Goal: Information Seeking & Learning: Learn about a topic

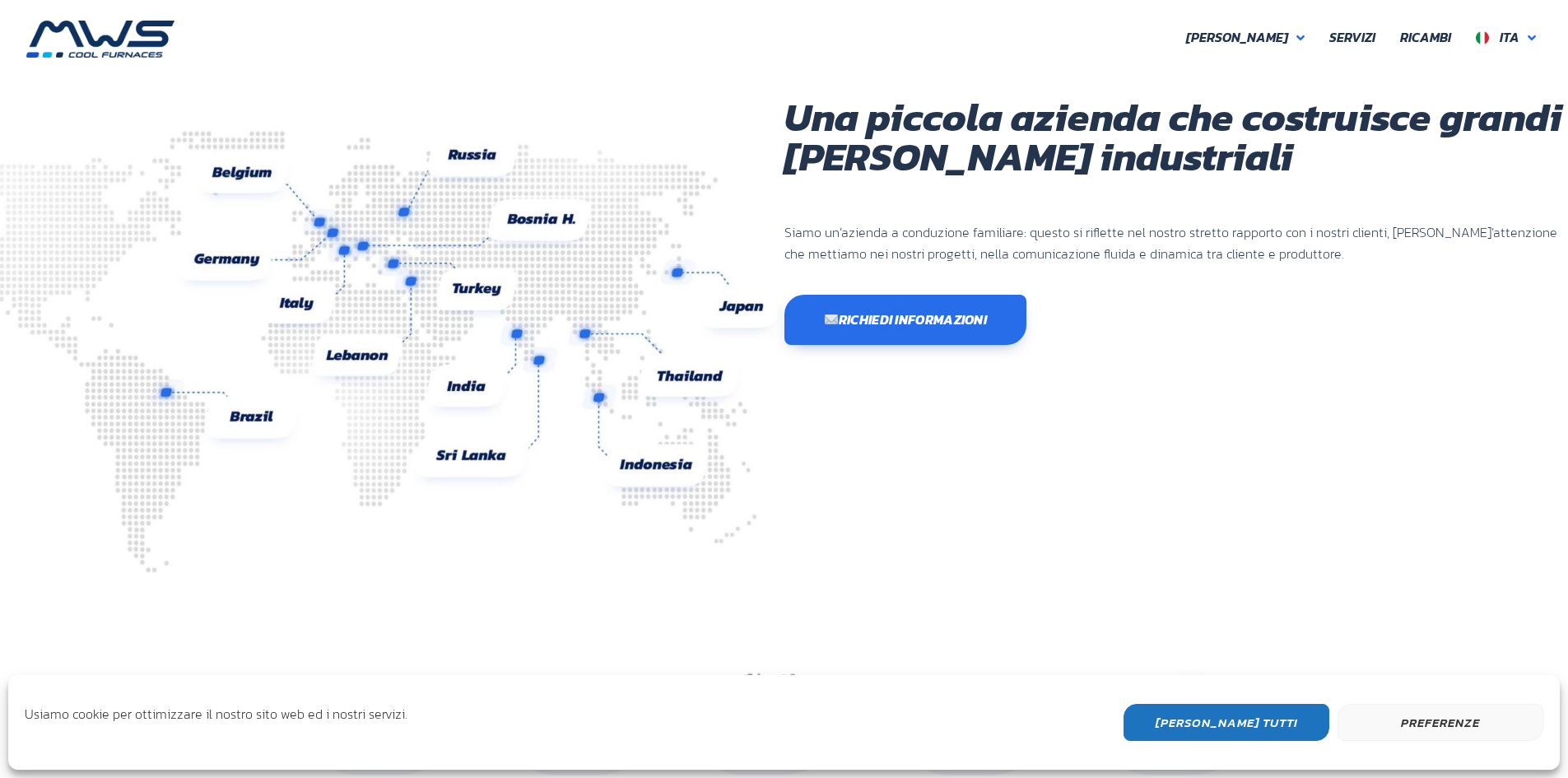
scroll to position [438, 988]
click at [1278, 39] on span "Forni" at bounding box center [1237, 38] width 102 height 22
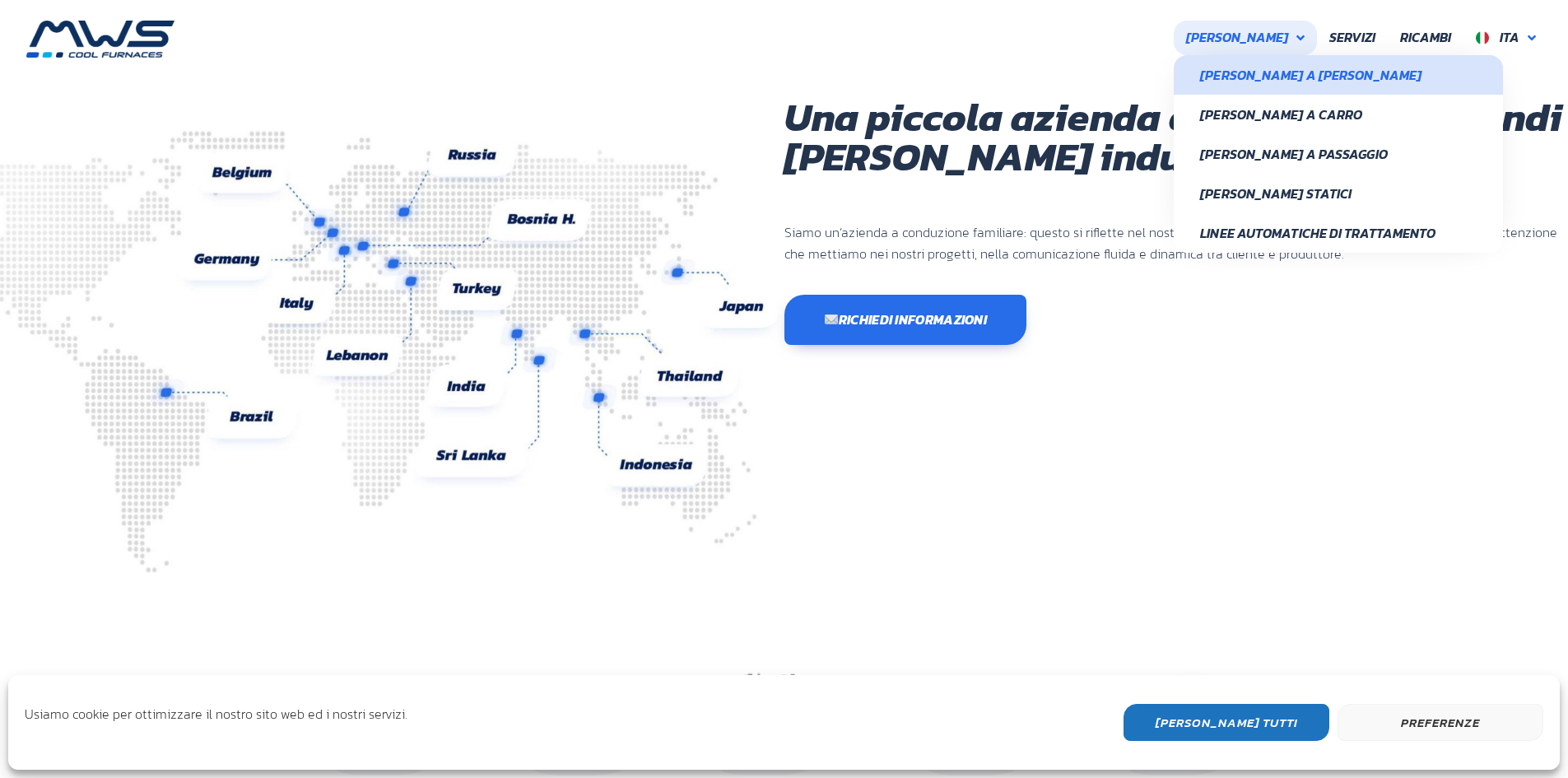
click at [1310, 75] on span "Forni a Campana" at bounding box center [1338, 74] width 277 height 13
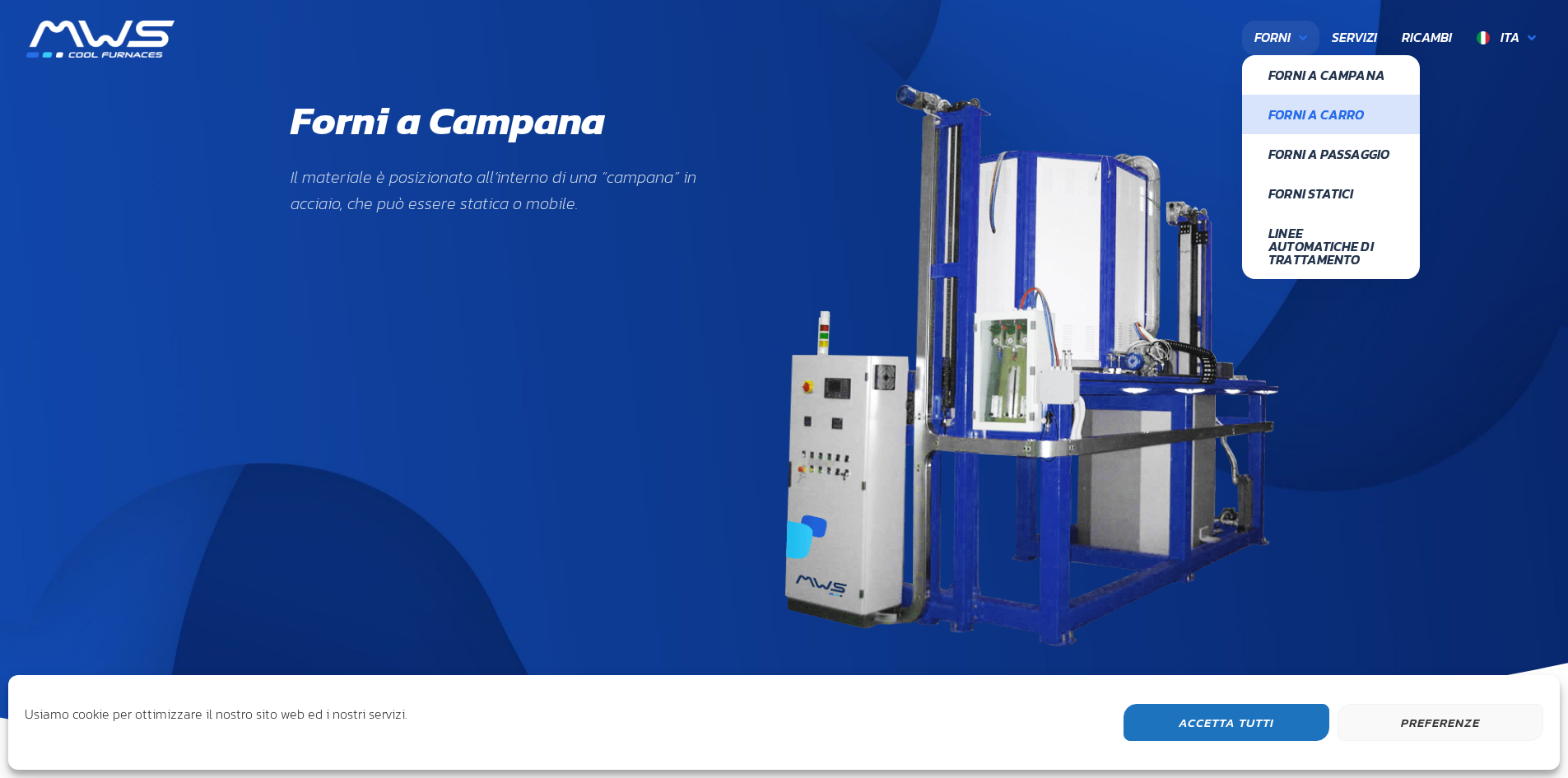
click at [1313, 121] on span "Forni a Carro" at bounding box center [1331, 114] width 126 height 13
click at [1322, 157] on span "Forni a Passaggio" at bounding box center [1331, 153] width 126 height 13
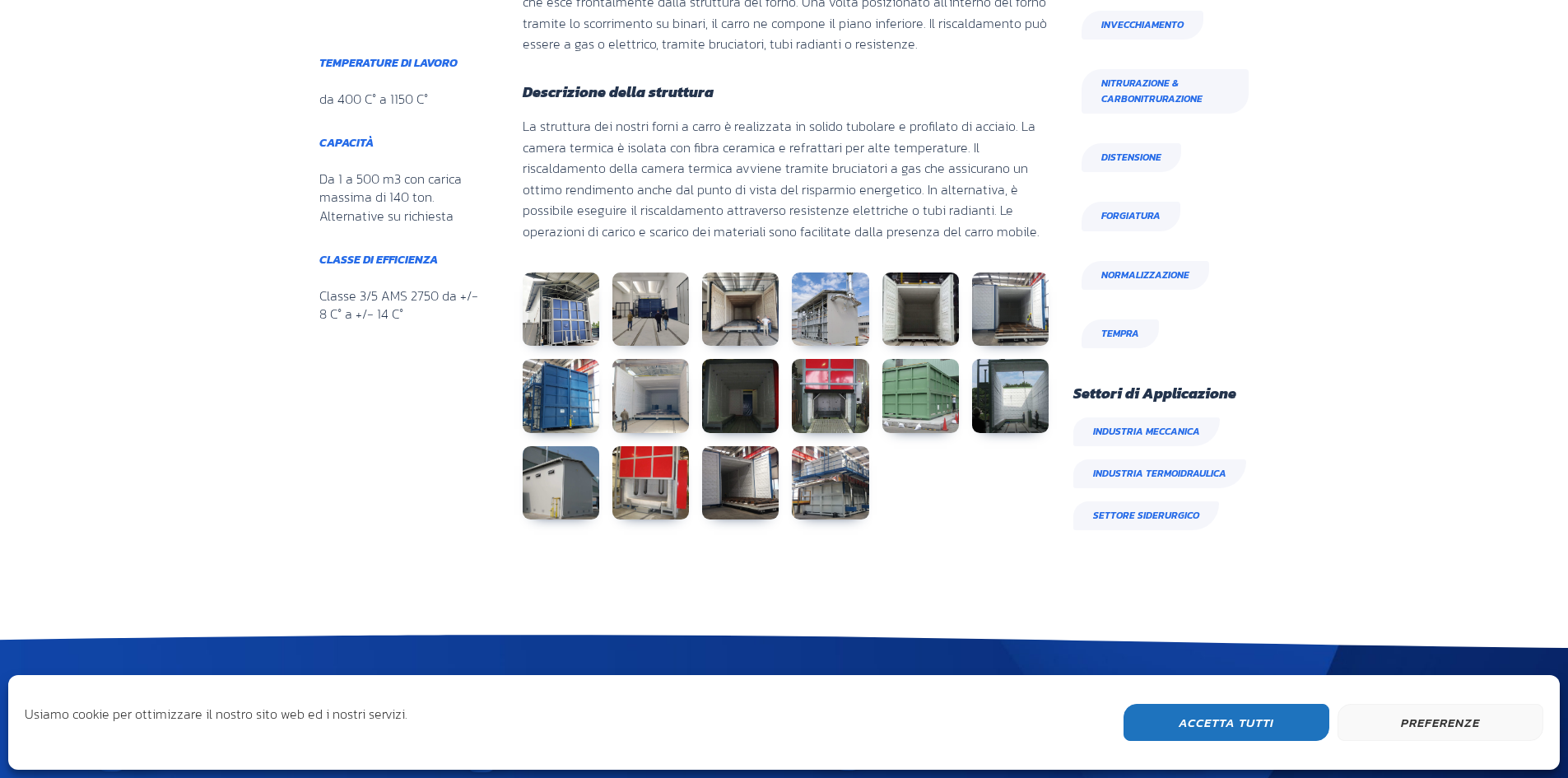
scroll to position [905, 0]
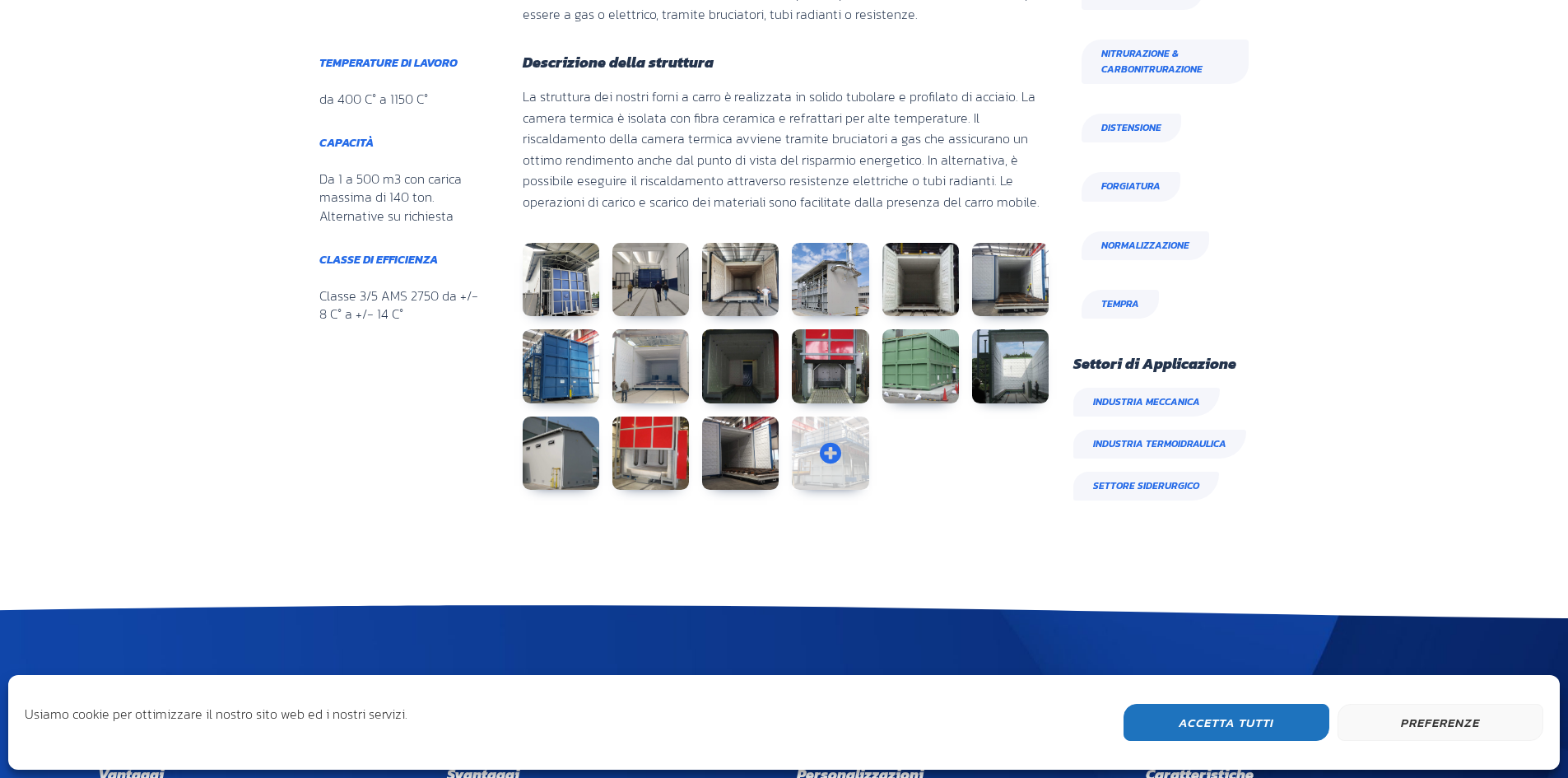
click at [826, 441] on link at bounding box center [829, 454] width 76 height 74
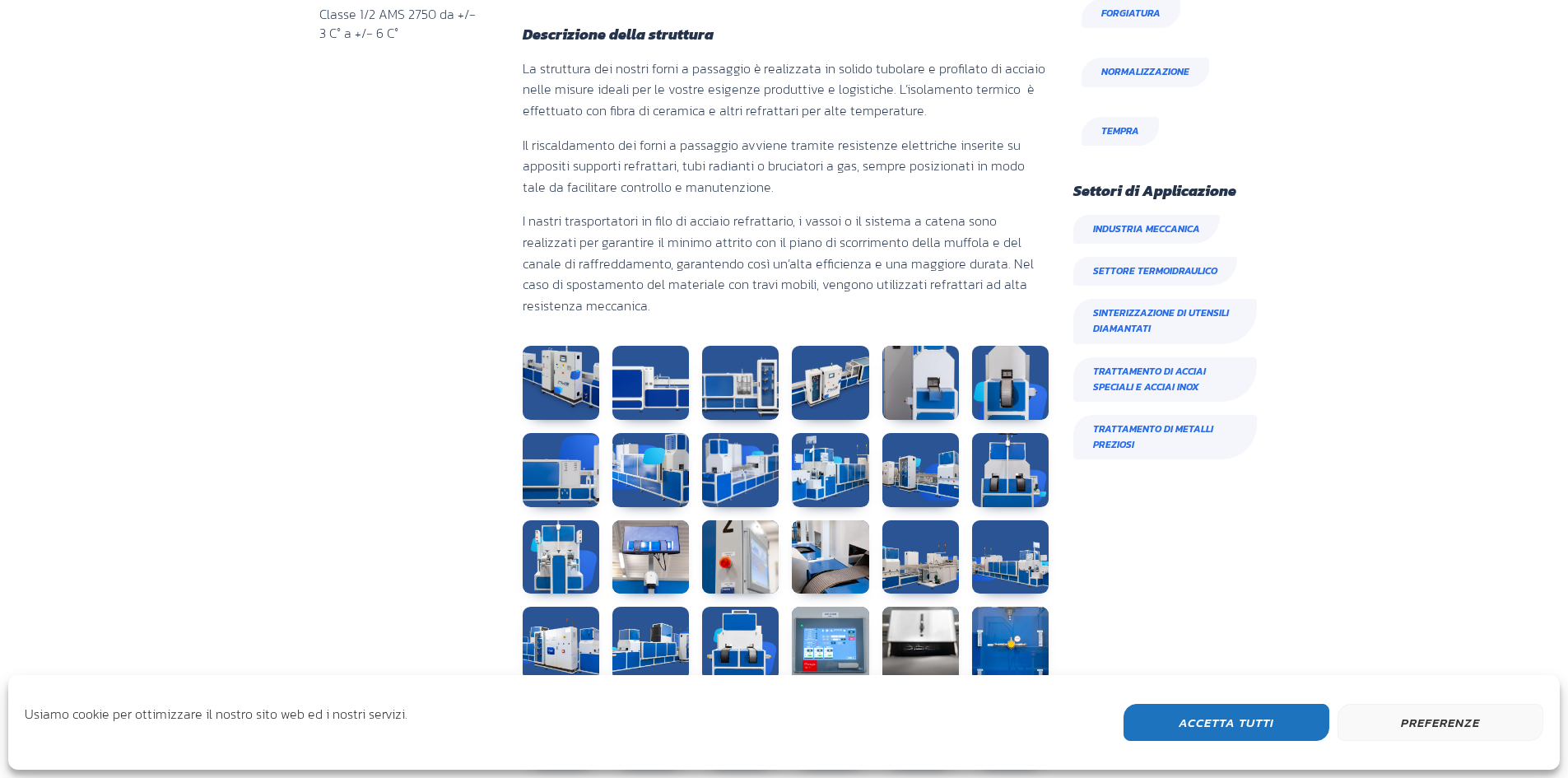
scroll to position [905, 0]
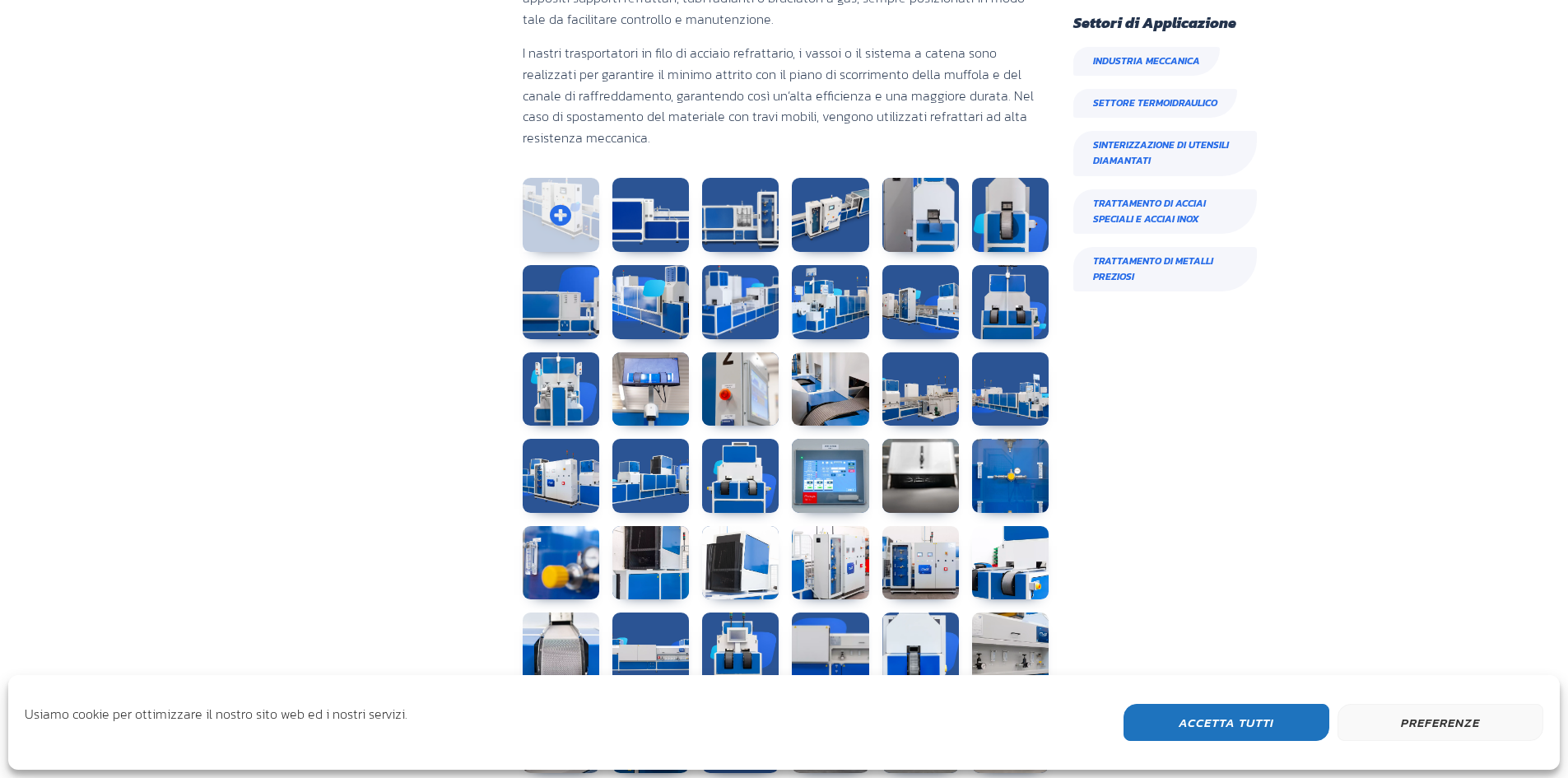
click at [569, 220] on link at bounding box center [560, 214] width 76 height 74
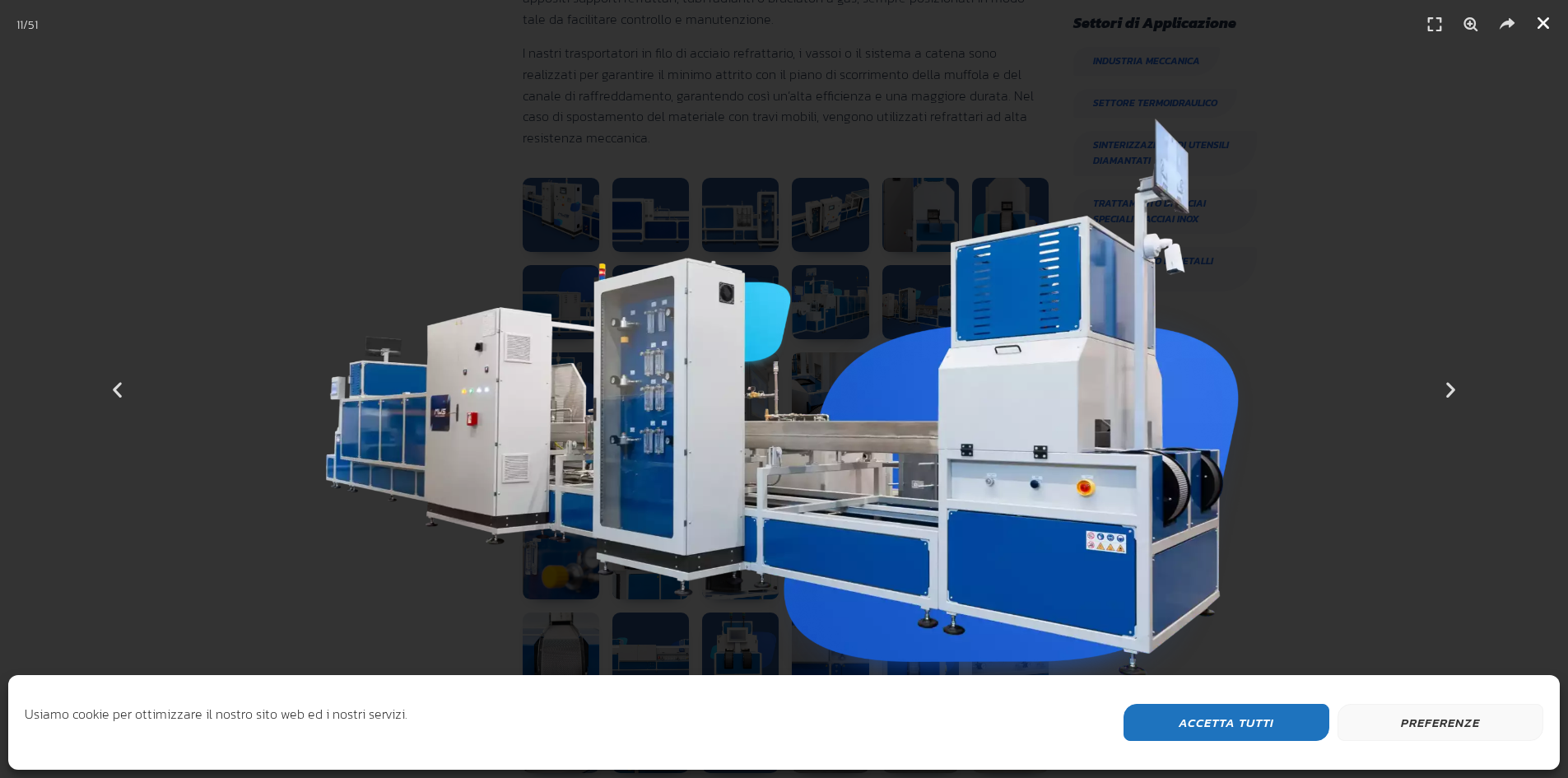
click at [1538, 24] on icon "Chiudi (Esc)" at bounding box center [1544, 23] width 16 height 16
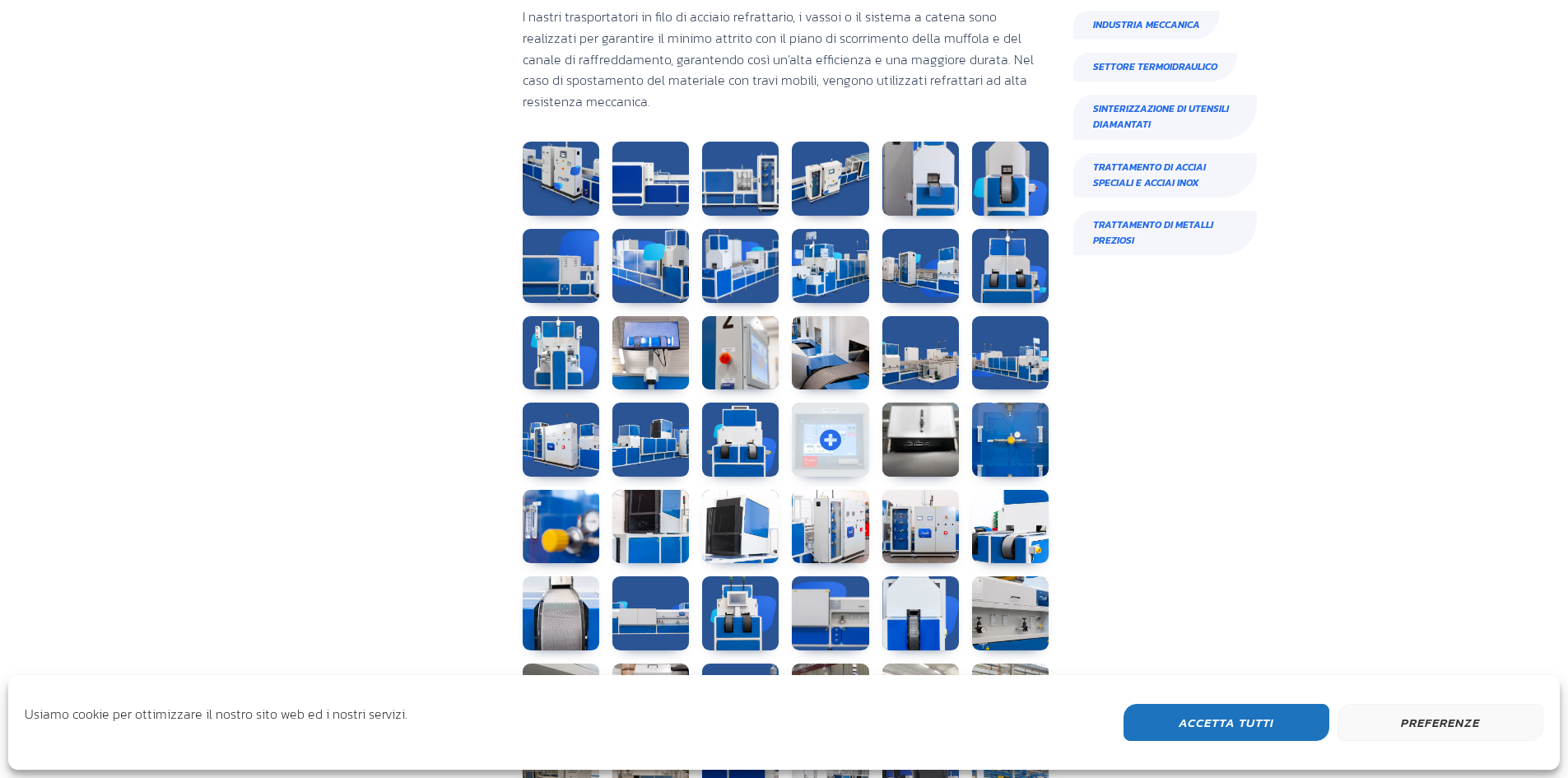
scroll to position [1234, 0]
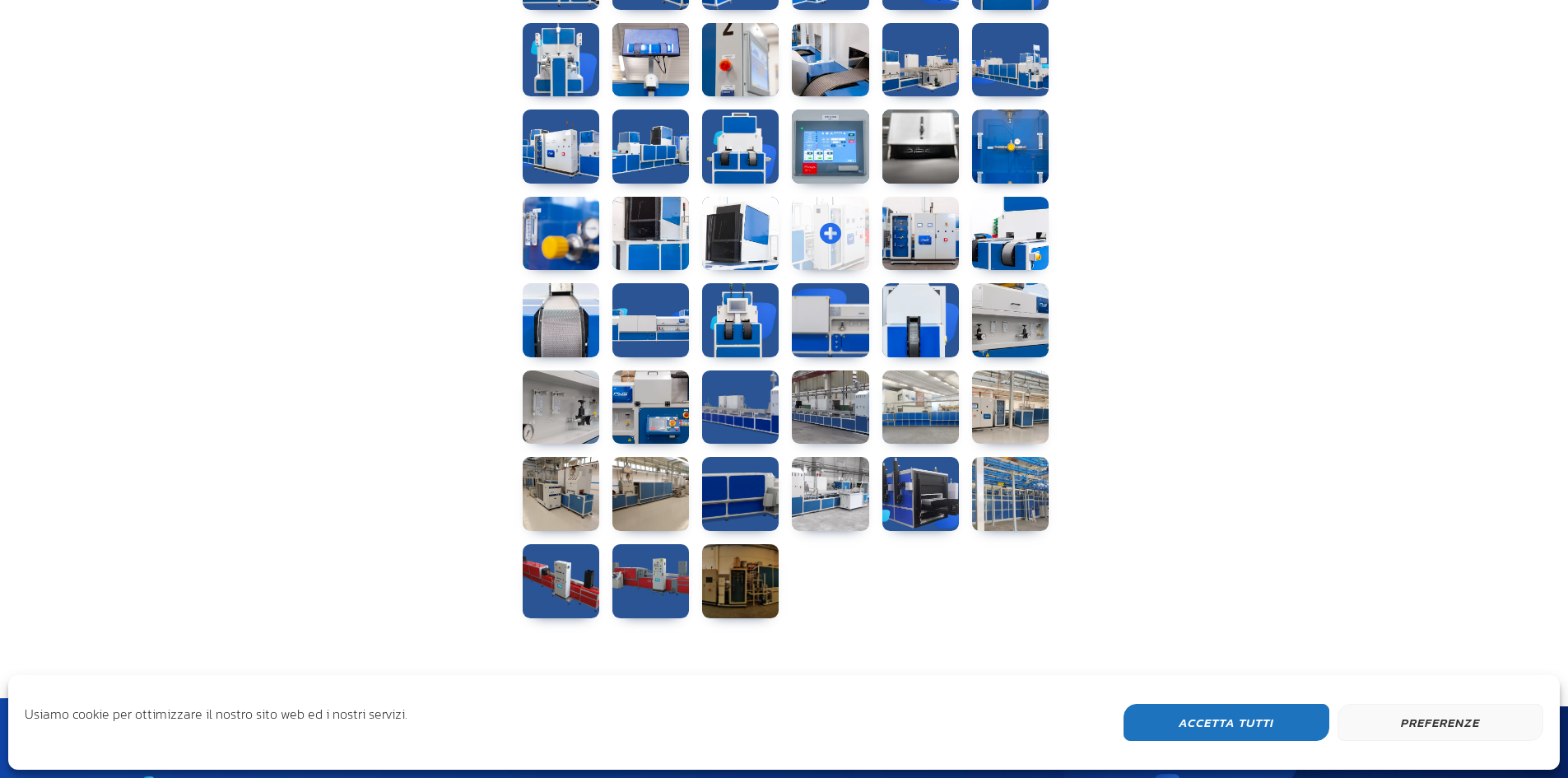
click at [836, 225] on link at bounding box center [829, 233] width 76 height 74
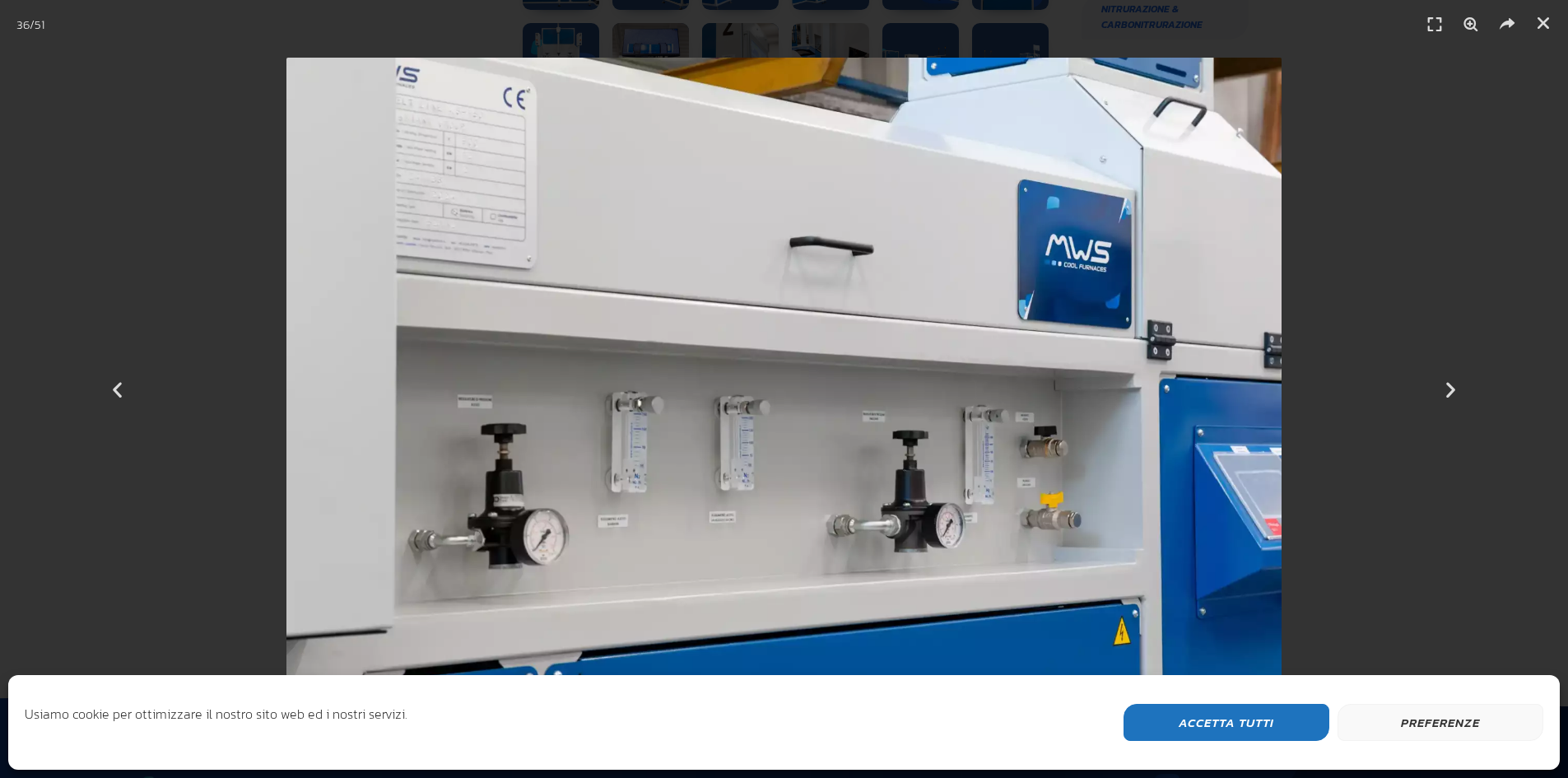
scroll to position [738, 200]
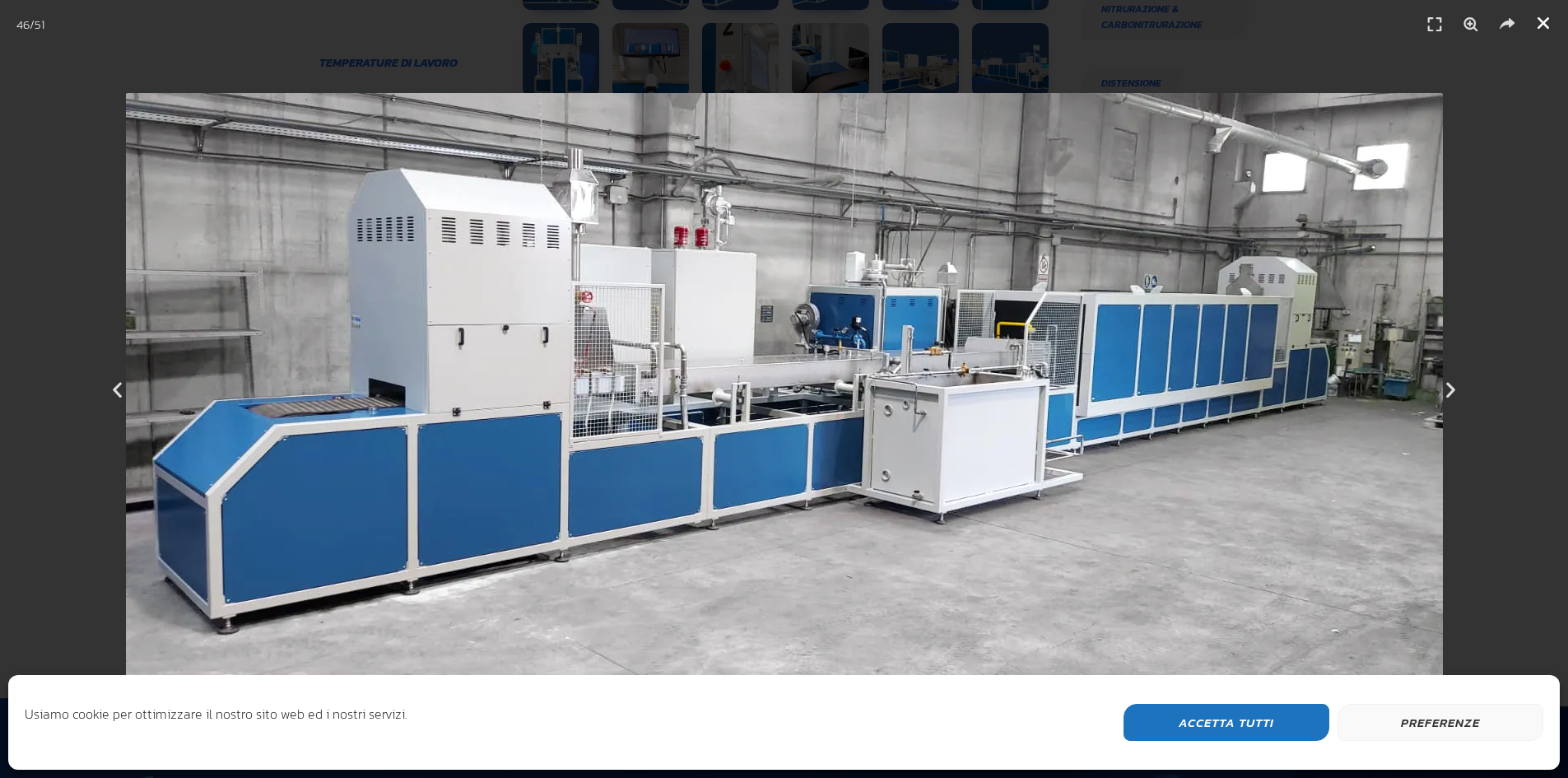
click at [1540, 27] on icon "Chiudi (Esc)" at bounding box center [1544, 23] width 16 height 16
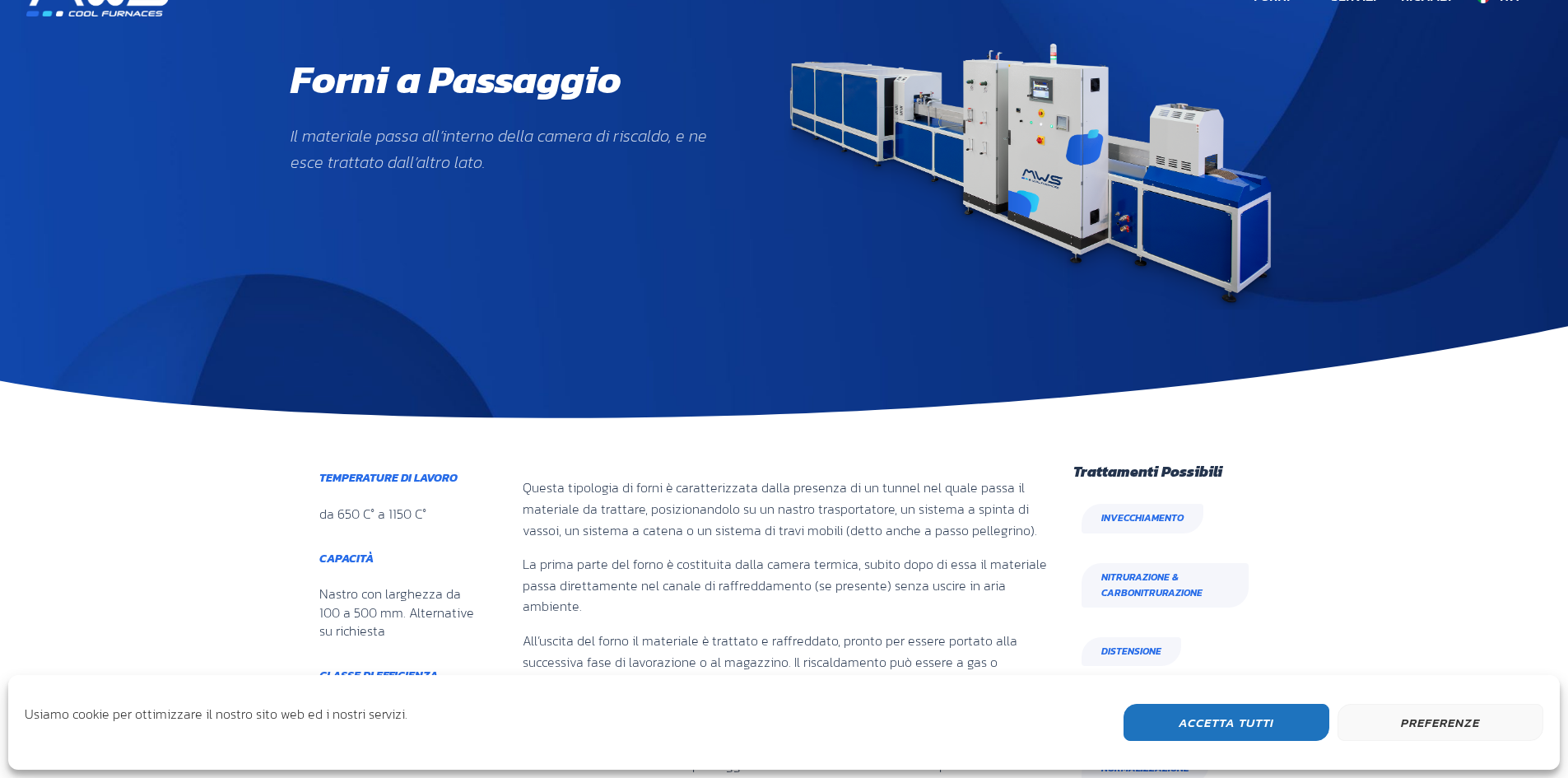
scroll to position [0, 0]
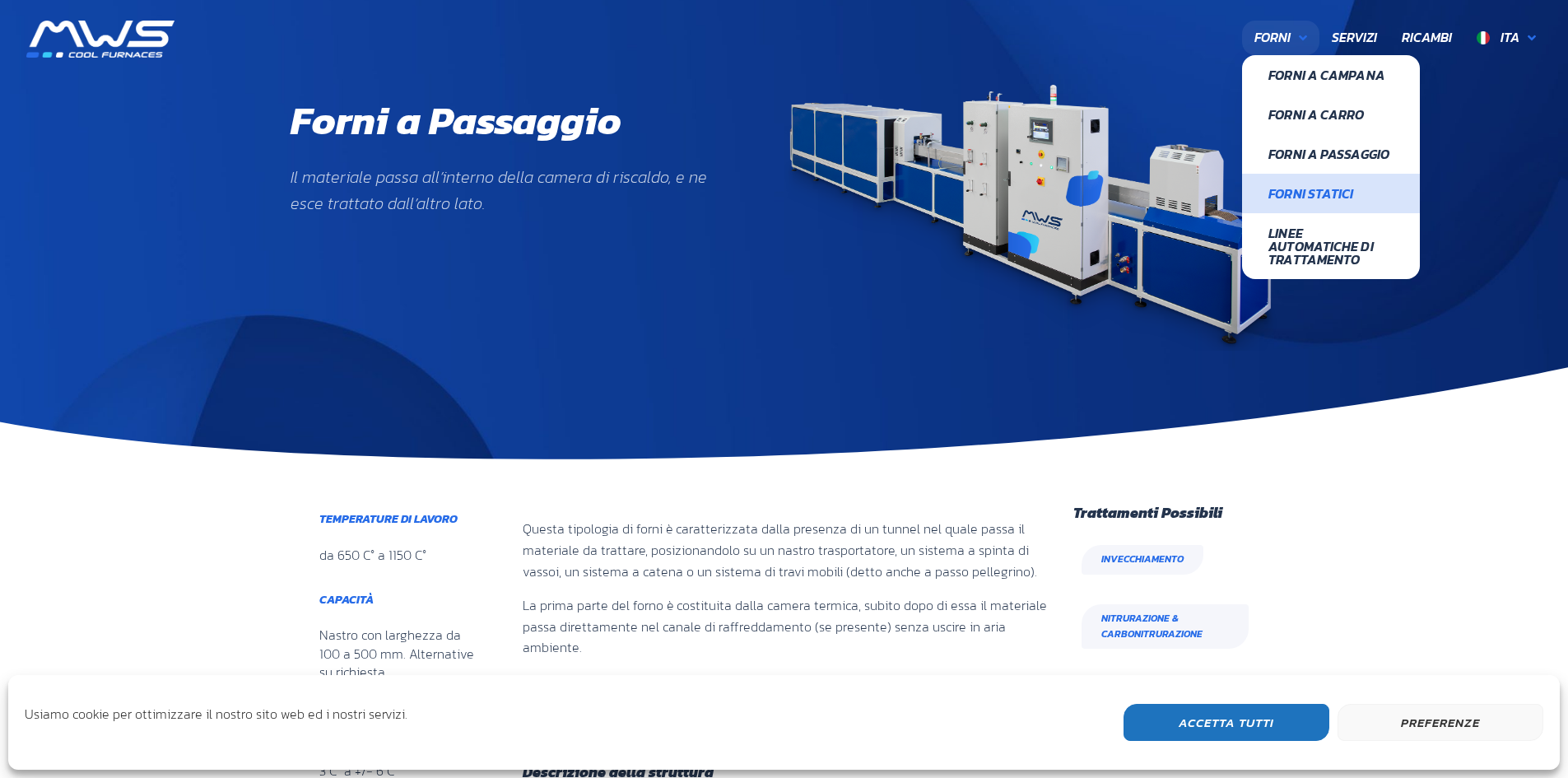
click at [1311, 196] on span "Forni Statici" at bounding box center [1331, 193] width 126 height 13
click at [1300, 35] on icon at bounding box center [1303, 38] width 8 height 13
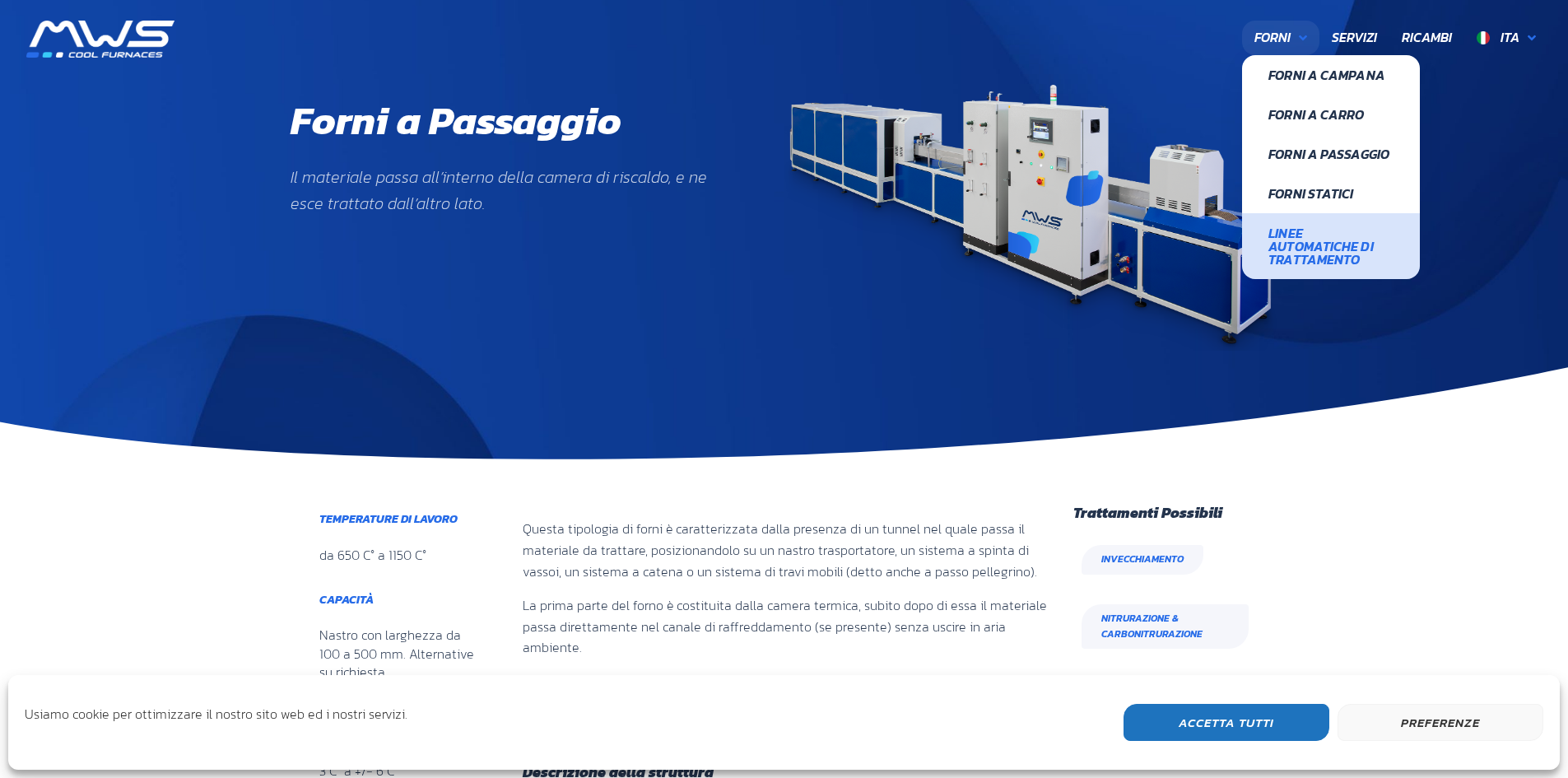
click at [1303, 244] on span "Linee Automatiche di Trattamento" at bounding box center [1331, 246] width 126 height 39
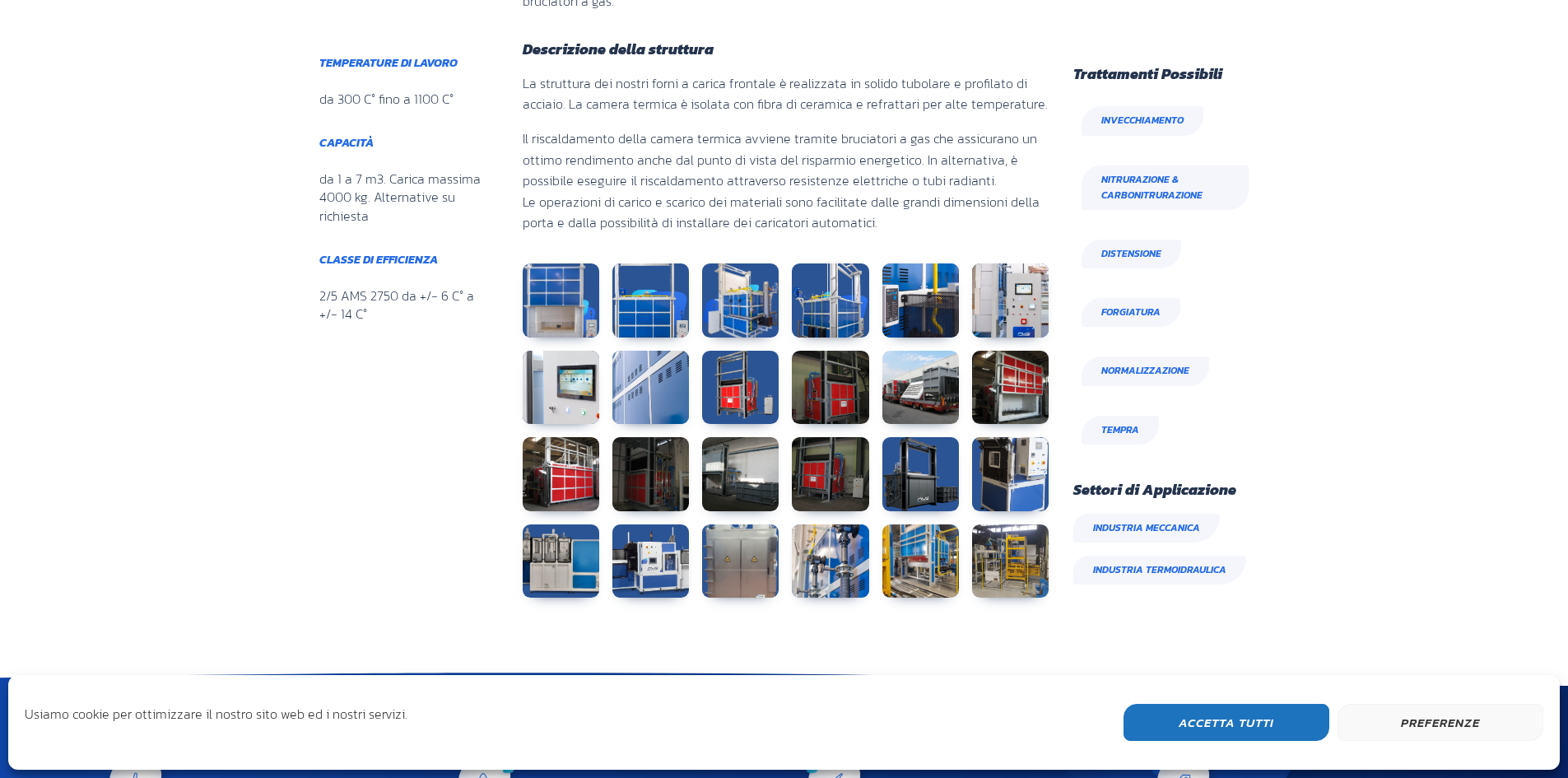
scroll to position [905, 0]
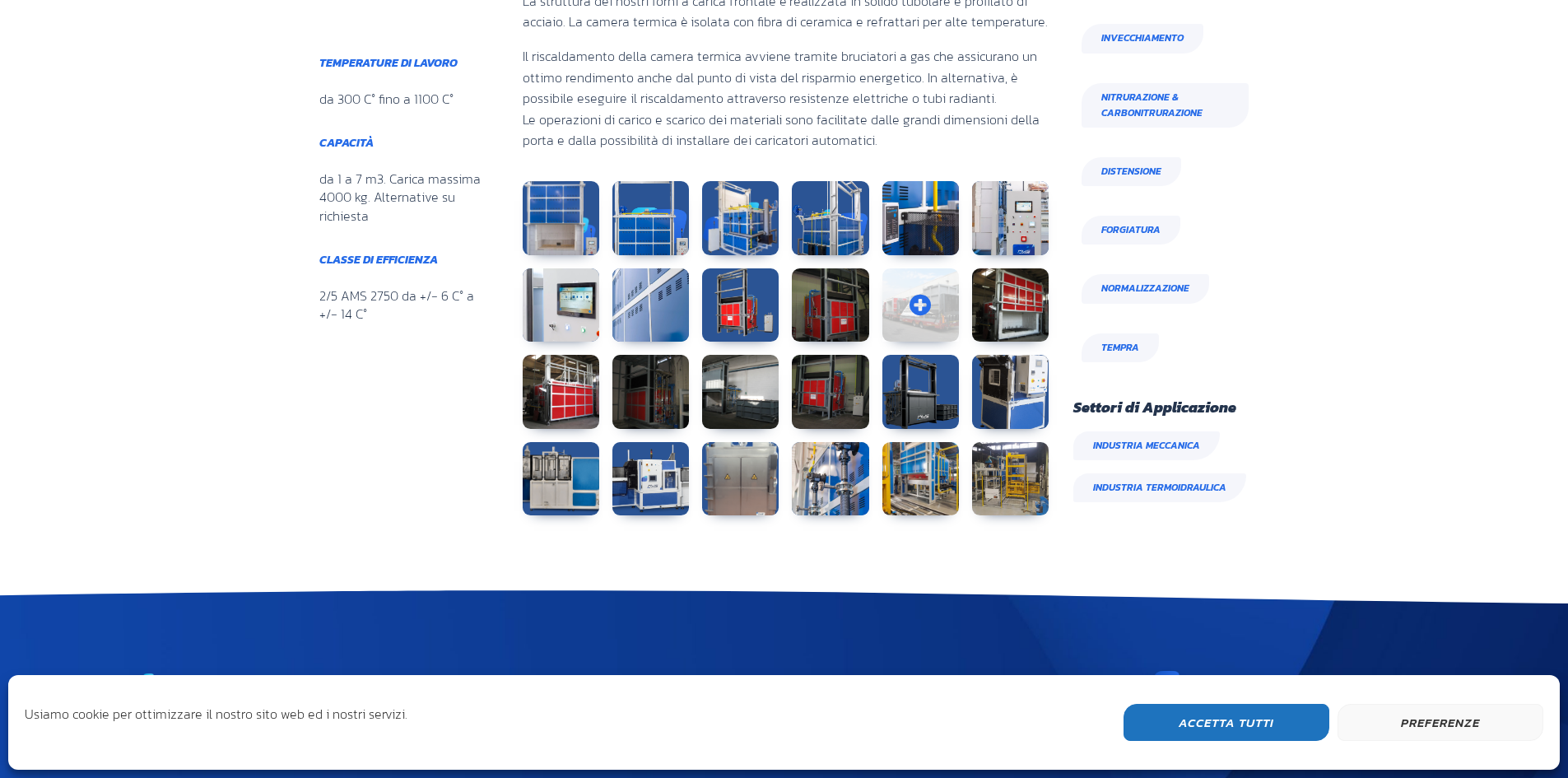
click at [916, 301] on link at bounding box center [920, 305] width 76 height 74
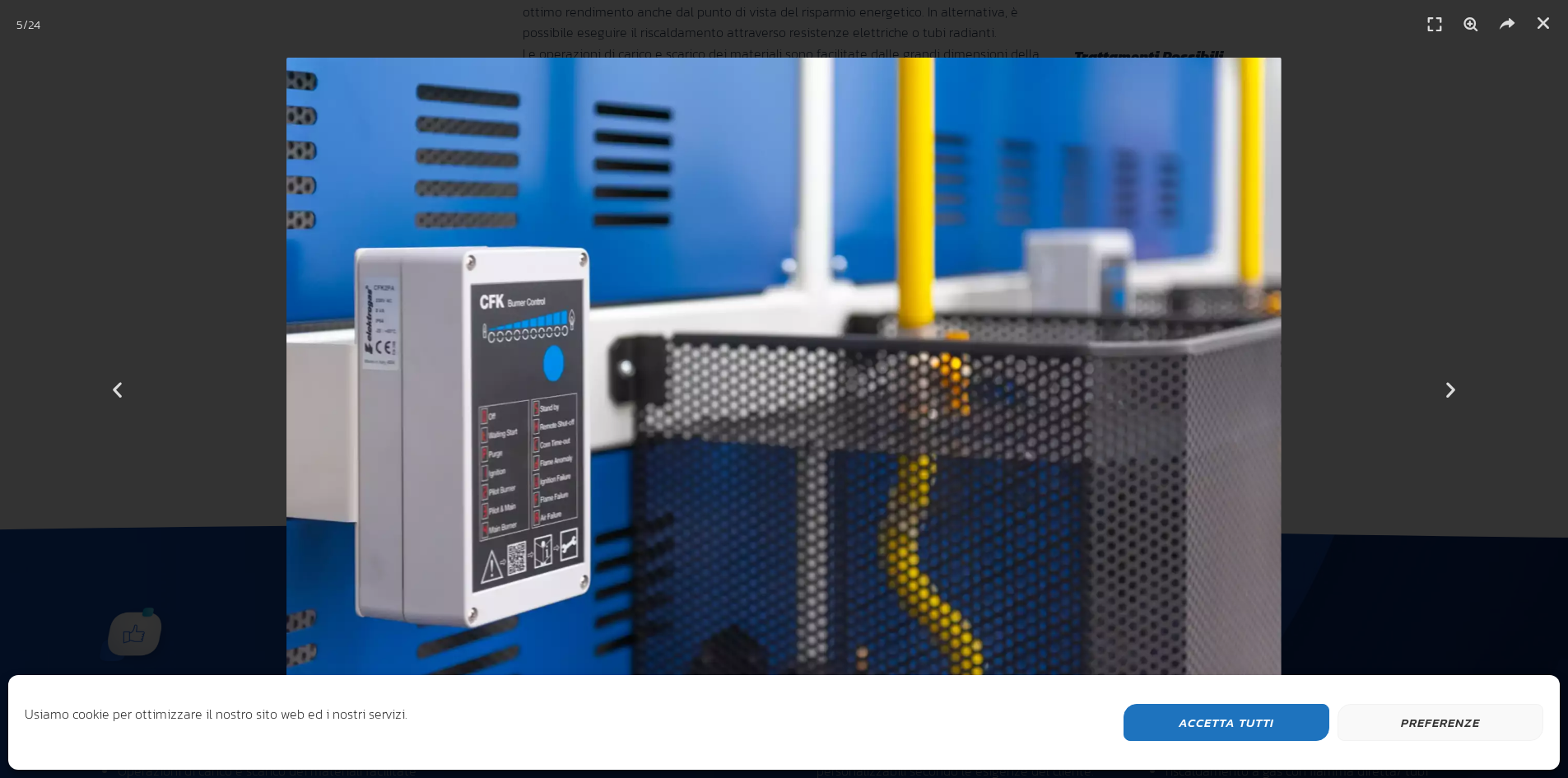
scroll to position [823, 0]
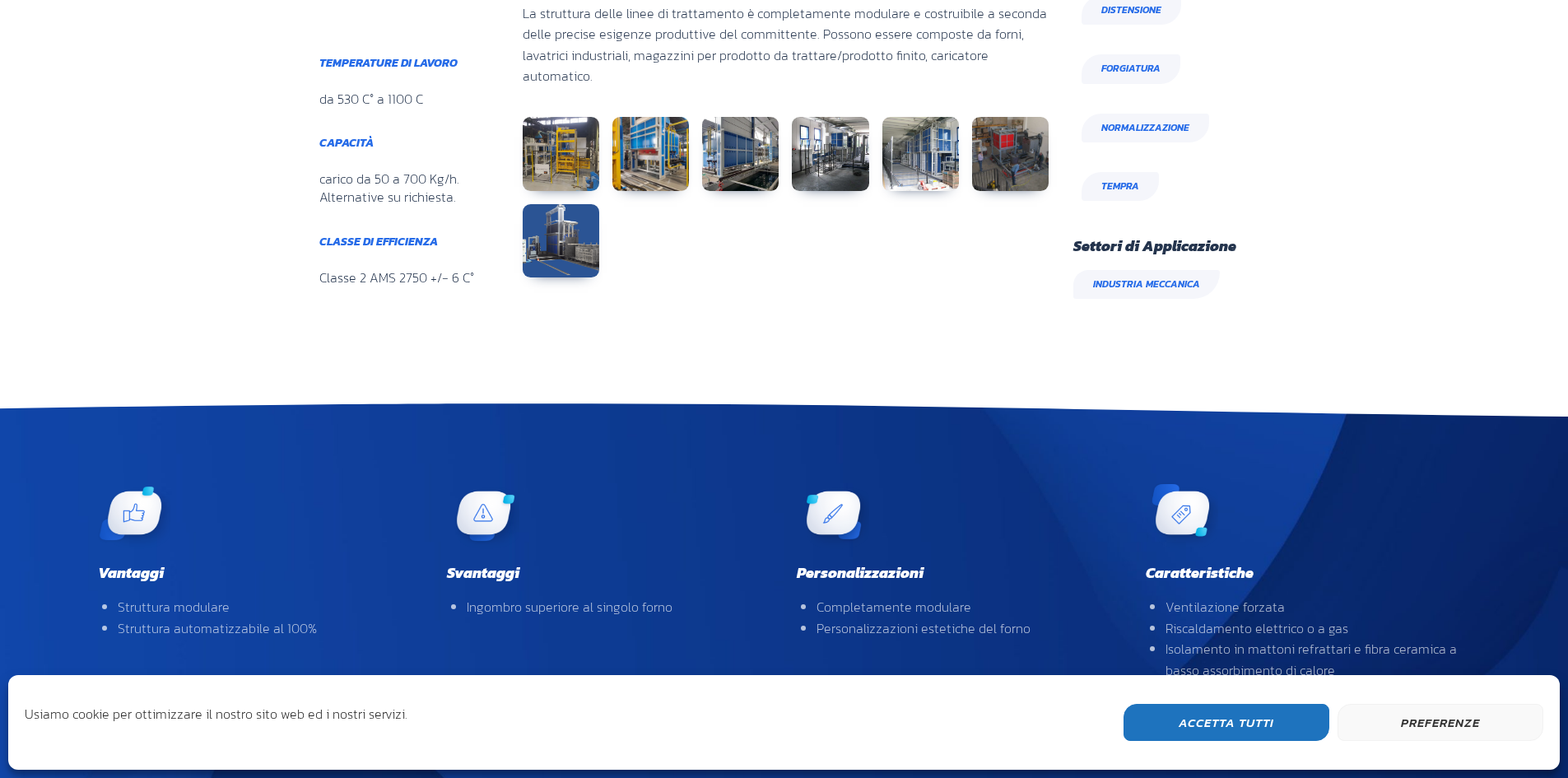
scroll to position [823, 0]
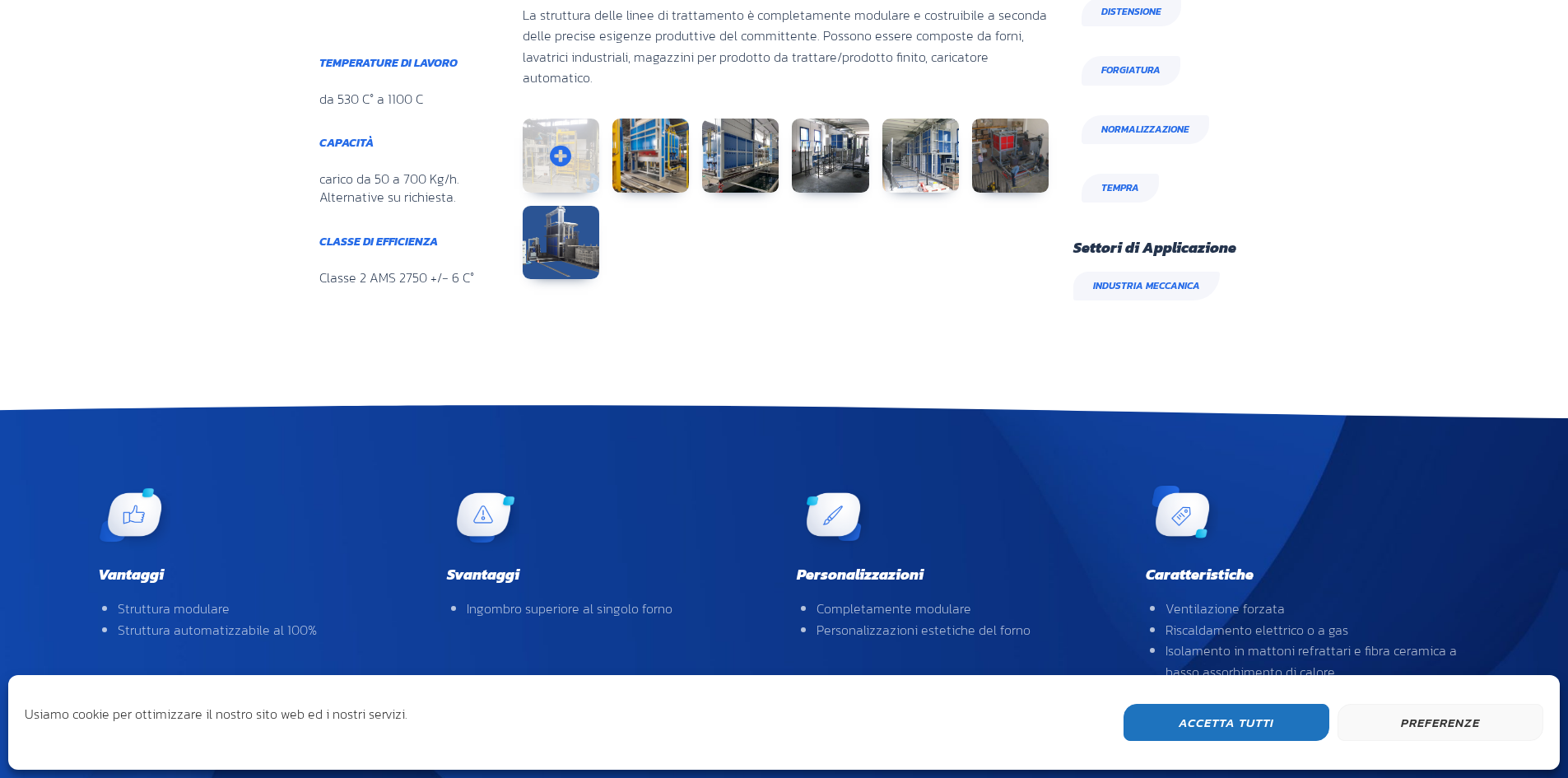
click at [560, 136] on link at bounding box center [560, 155] width 76 height 74
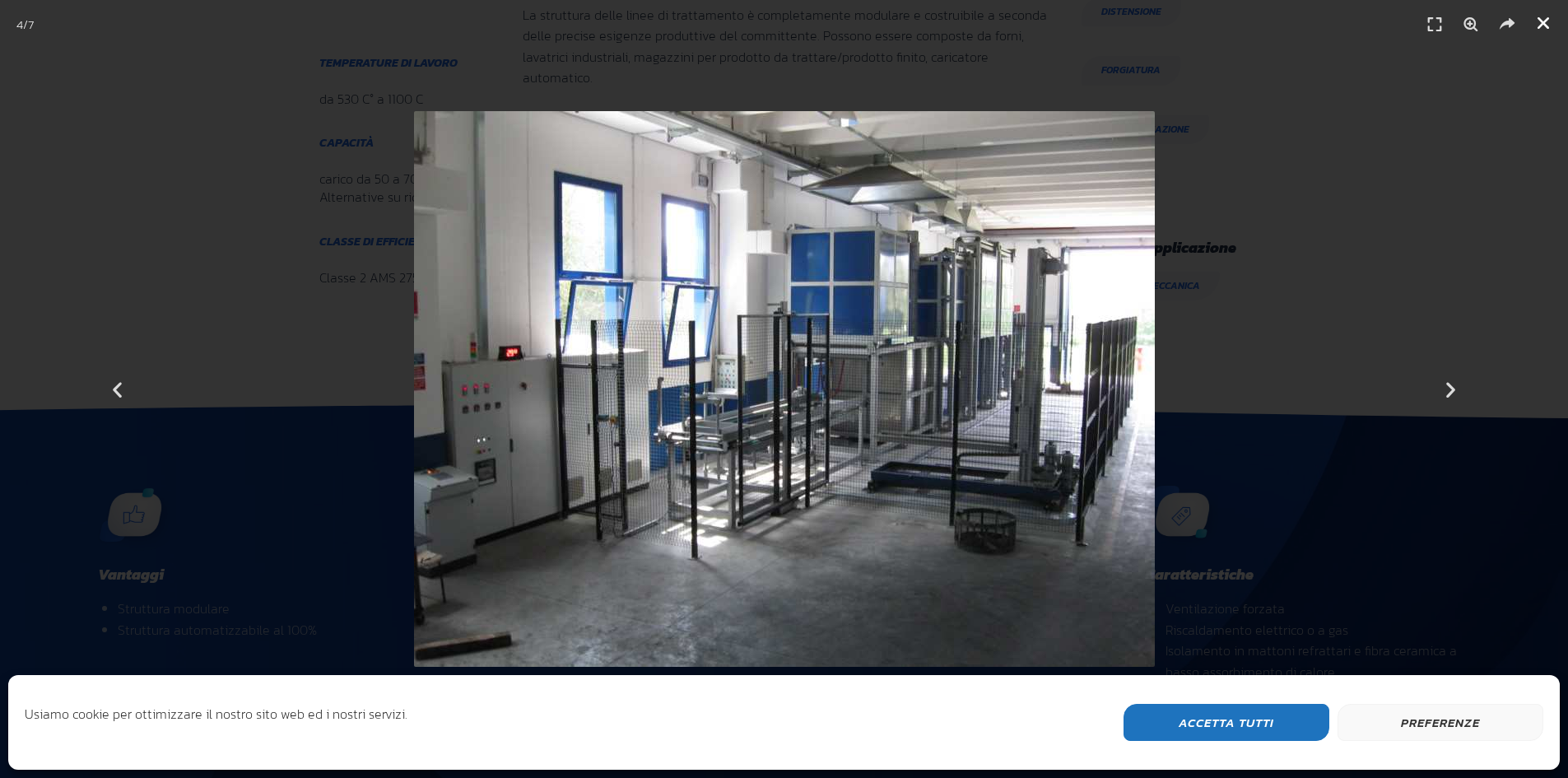
click at [1540, 25] on icon "Chiudi (Esc)" at bounding box center [1544, 23] width 16 height 16
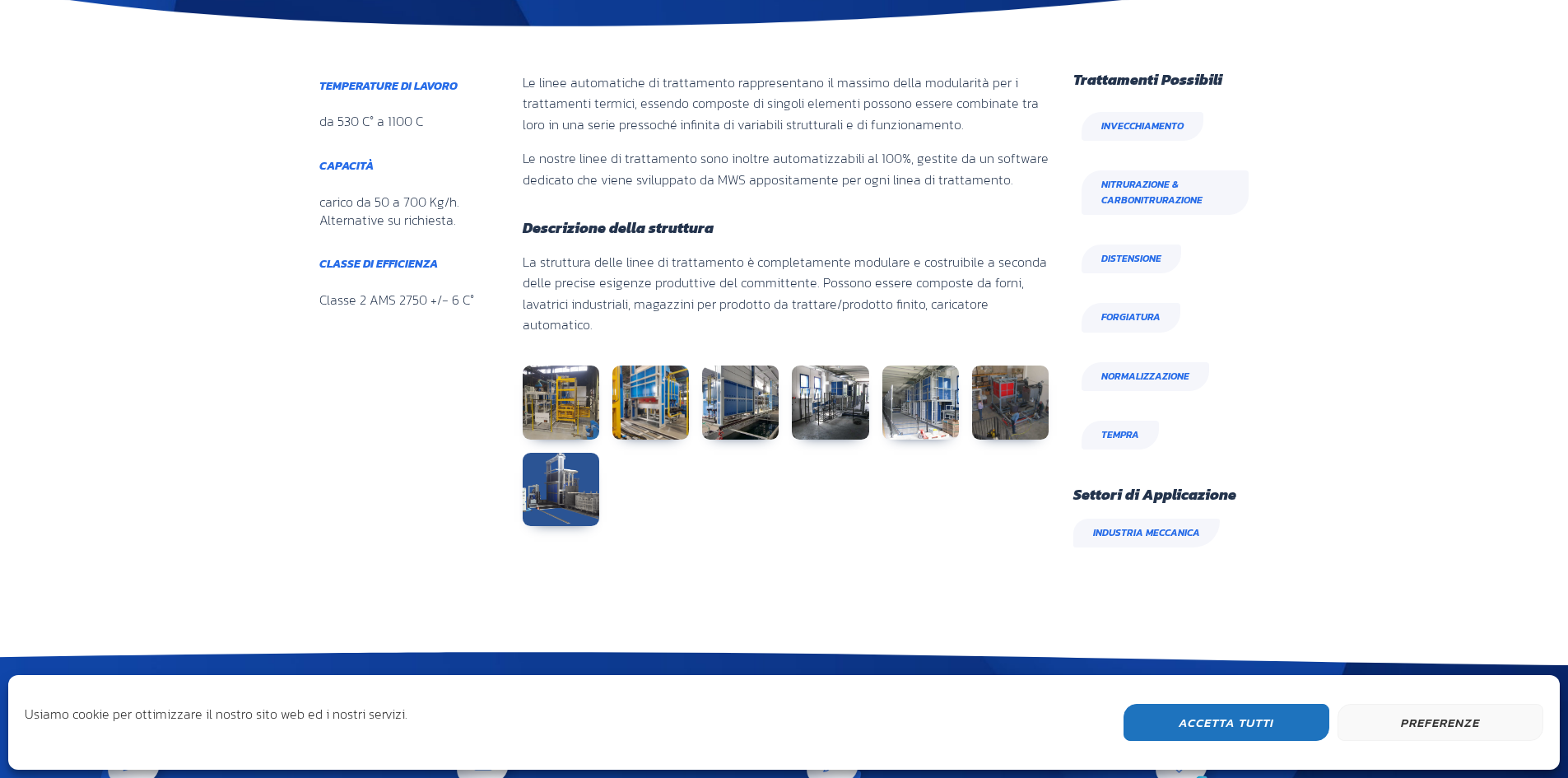
scroll to position [0, 0]
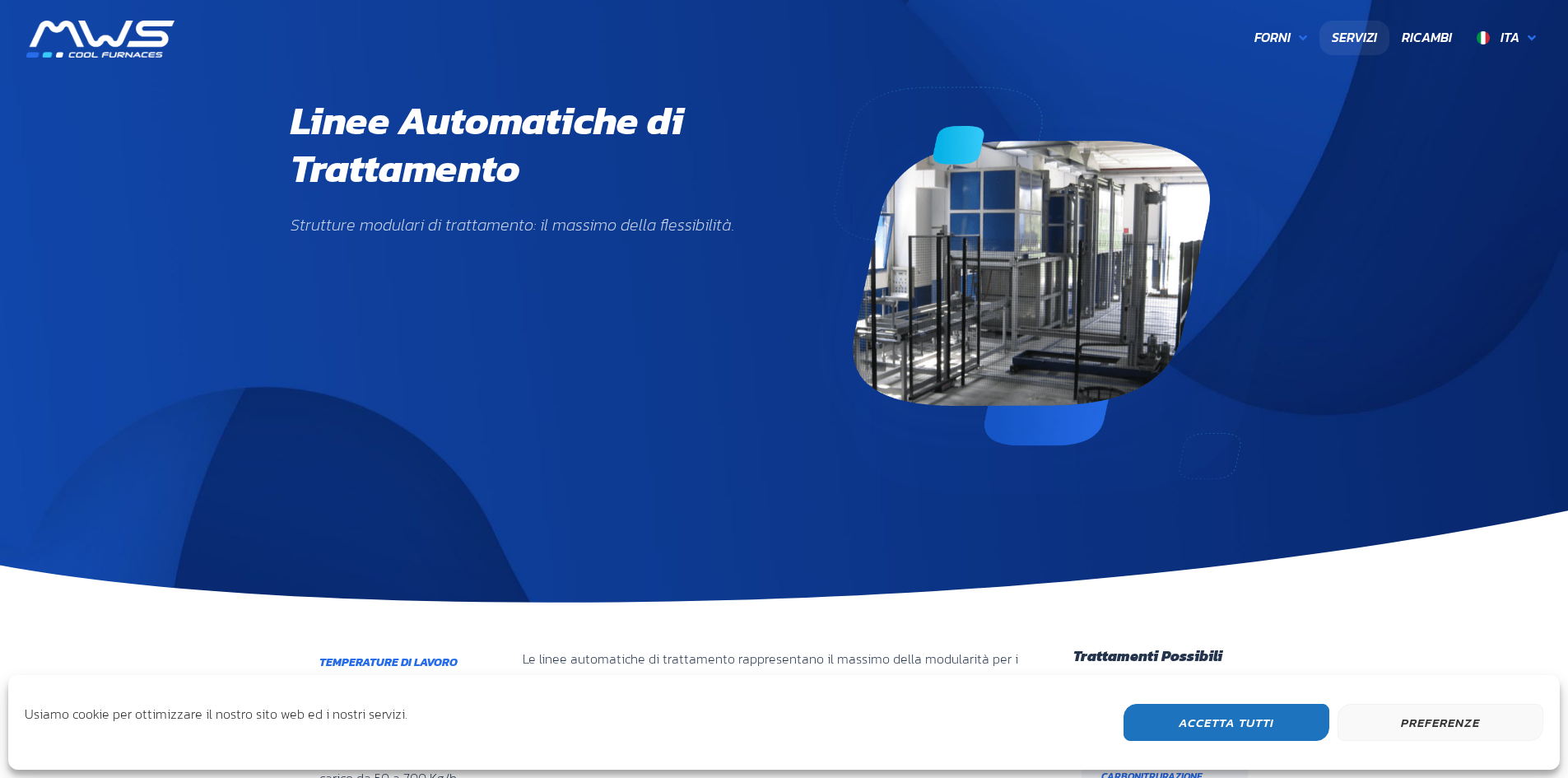
click at [1354, 32] on span "Servizi" at bounding box center [1355, 38] width 46 height 22
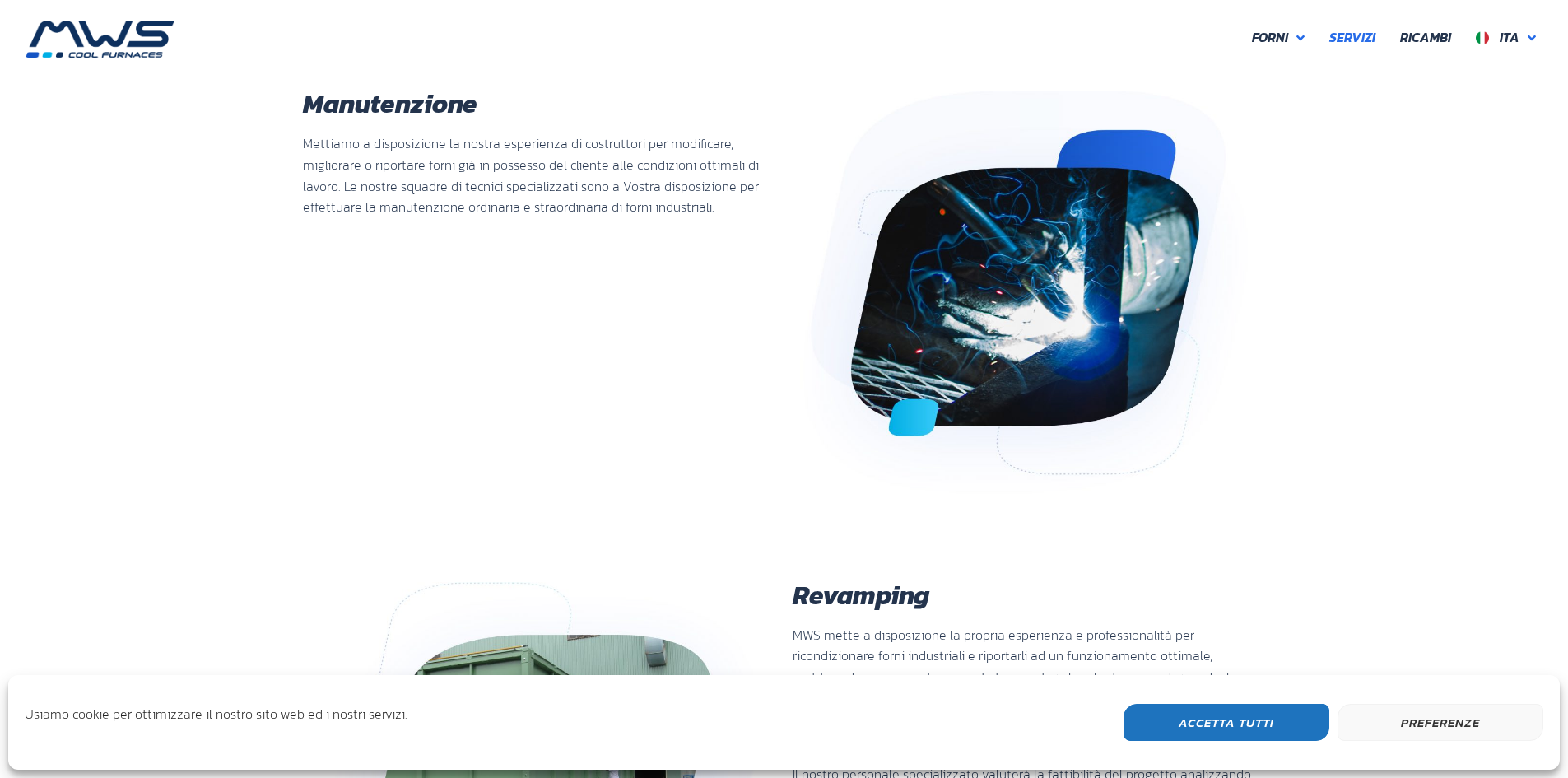
click at [90, 39] on img at bounding box center [100, 39] width 148 height 37
